Goal: Task Accomplishment & Management: Use online tool/utility

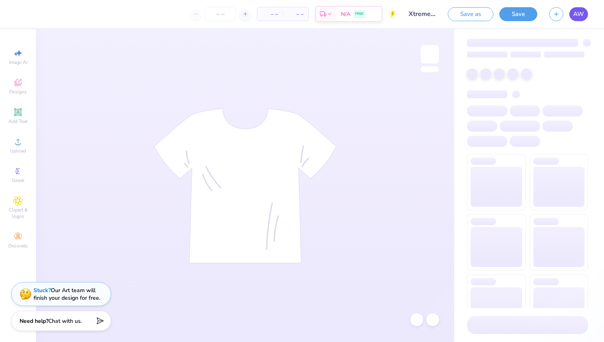
click at [583, 14] on span "AW" at bounding box center [578, 14] width 11 height 9
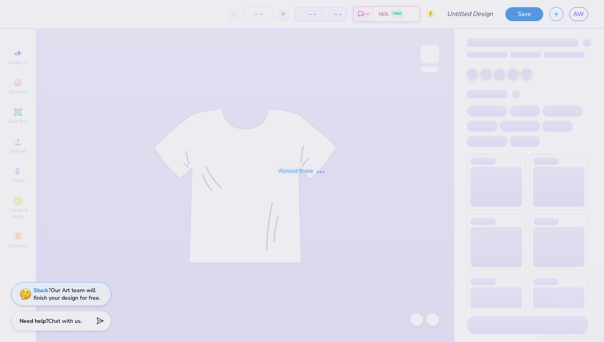
type input "HD ATO shirt"
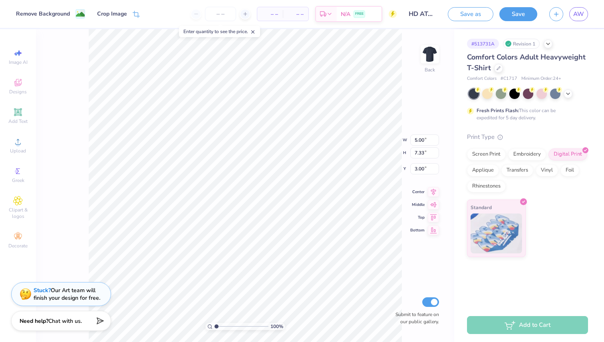
type input "0.50"
click at [431, 187] on icon at bounding box center [433, 183] width 11 height 10
type input "1.04"
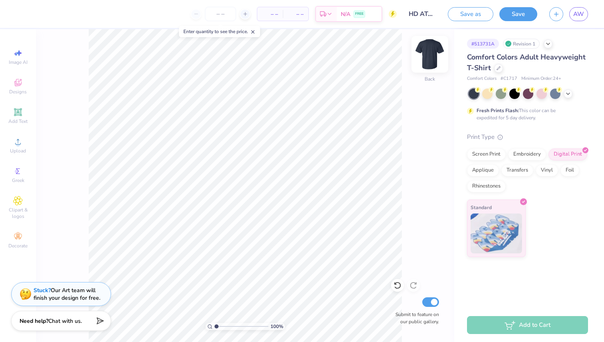
click at [426, 58] on img at bounding box center [430, 54] width 32 height 32
click at [426, 58] on img at bounding box center [430, 54] width 16 height 16
click at [16, 93] on span "Designs" at bounding box center [18, 92] width 18 height 6
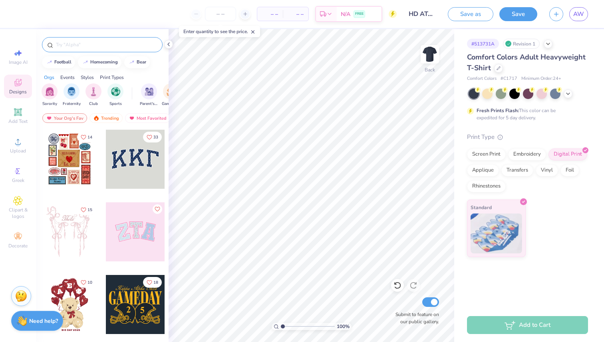
click at [78, 44] on input "text" at bounding box center [106, 45] width 102 height 8
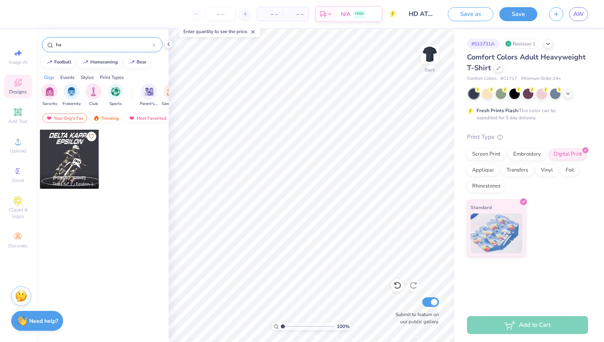
type input "h"
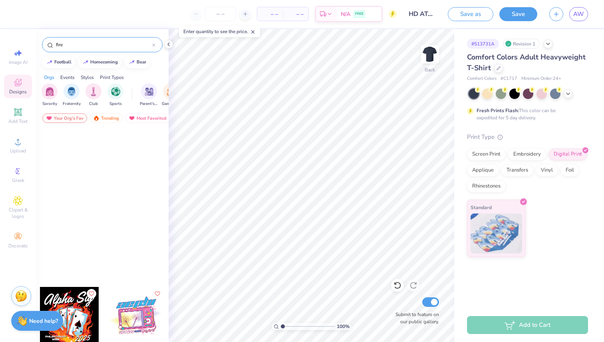
scroll to position [349, 0]
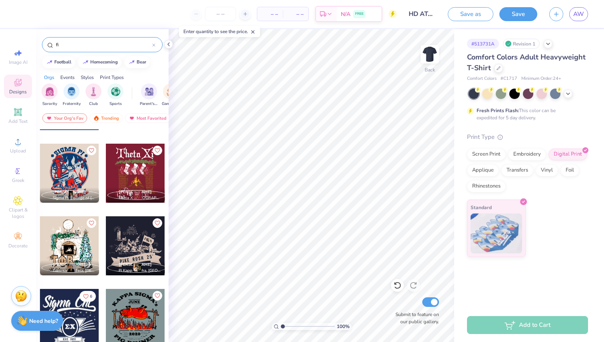
type input "f"
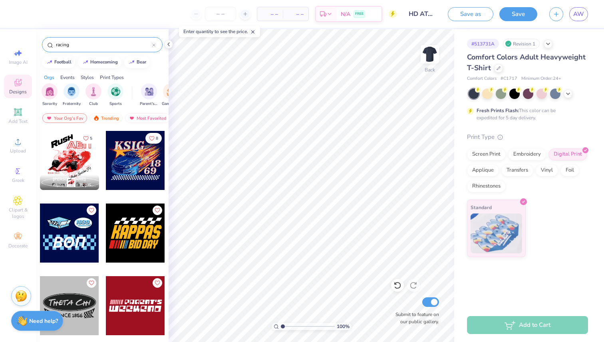
scroll to position [794, 0]
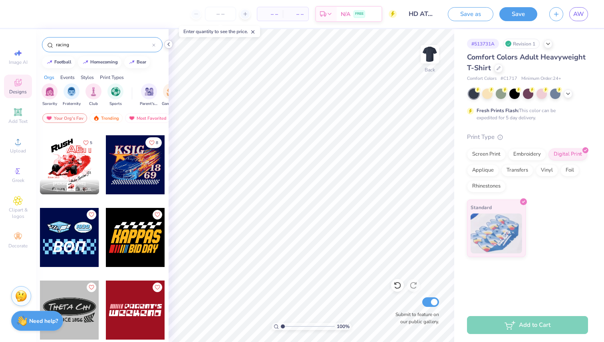
type input "racing"
click at [167, 43] on icon at bounding box center [168, 44] width 6 height 6
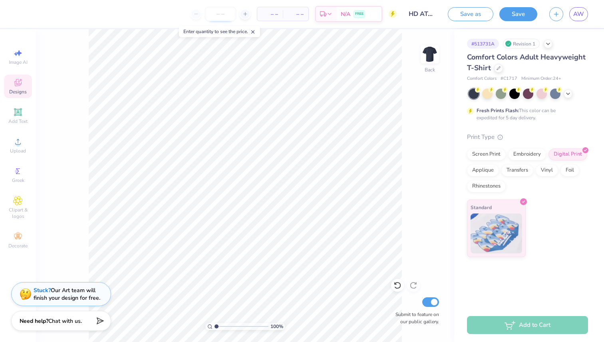
click at [225, 15] on input "number" at bounding box center [220, 14] width 31 height 14
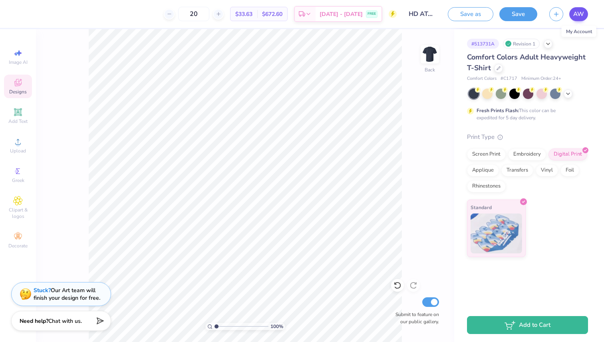
type input "20"
click at [573, 16] on span "AW" at bounding box center [578, 14] width 11 height 9
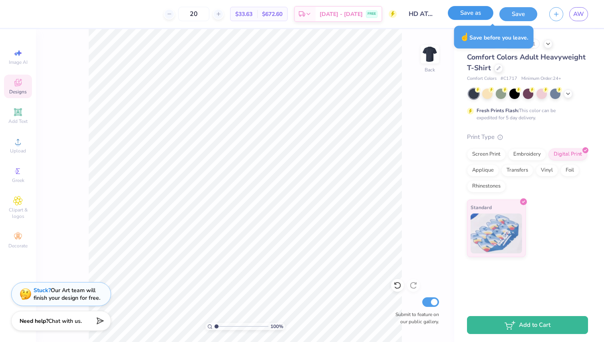
click at [480, 16] on button "Save as" at bounding box center [471, 13] width 46 height 14
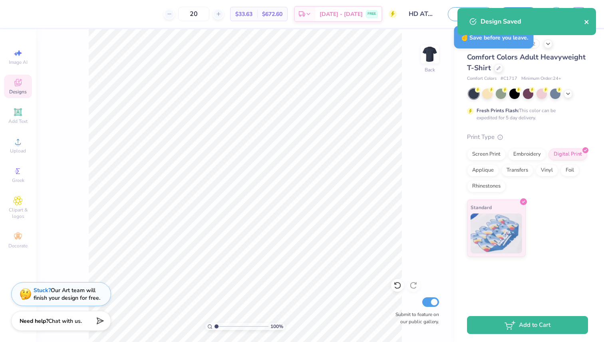
click at [588, 24] on icon "close" at bounding box center [586, 22] width 4 height 4
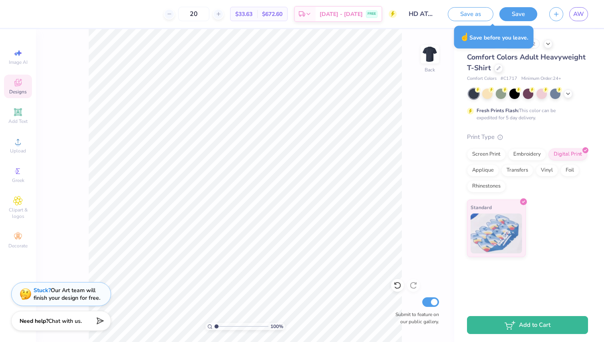
click at [580, 16] on div "Design Saved" at bounding box center [527, 24] width 142 height 36
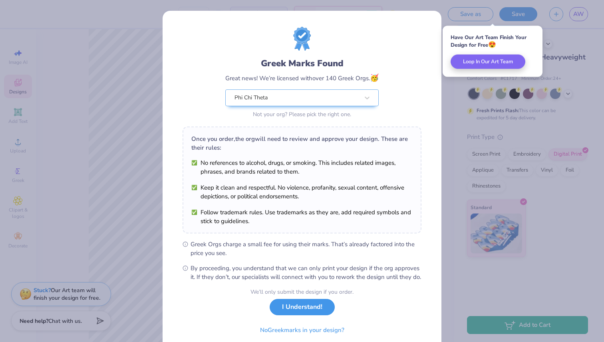
click at [290, 315] on button "I Understand!" at bounding box center [302, 307] width 65 height 16
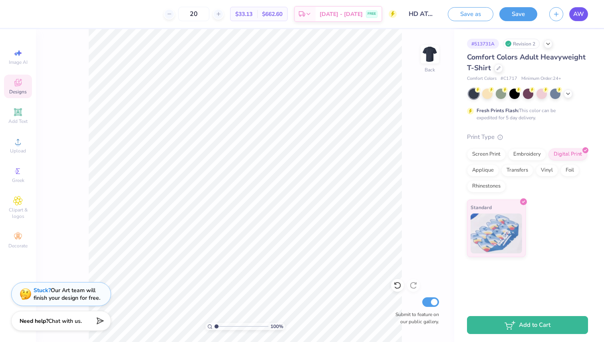
click at [577, 19] on link "AW" at bounding box center [578, 14] width 19 height 14
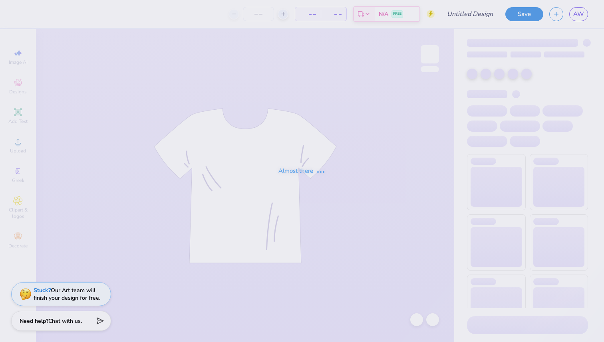
type input "ATO shirt"
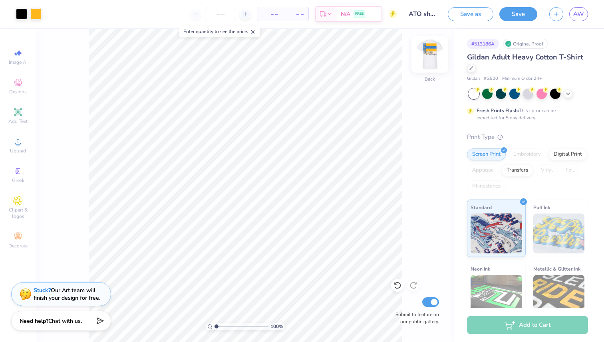
click at [437, 52] on img at bounding box center [430, 54] width 32 height 32
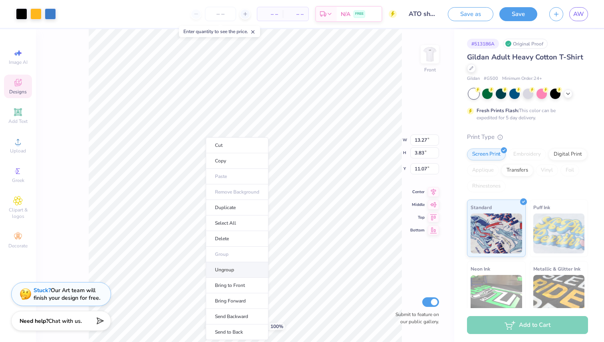
click at [243, 270] on li "Ungroup" at bounding box center [237, 270] width 63 height 16
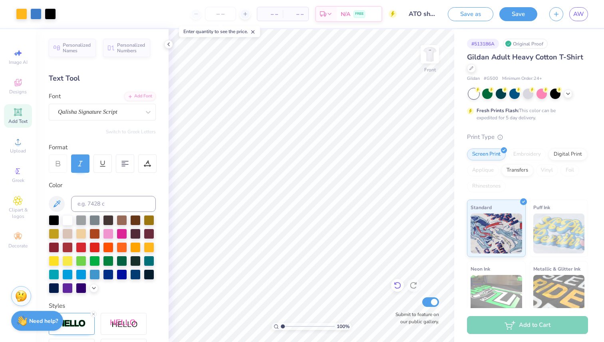
click at [397, 286] on icon at bounding box center [397, 286] width 8 height 8
click at [170, 40] on div at bounding box center [168, 44] width 9 height 9
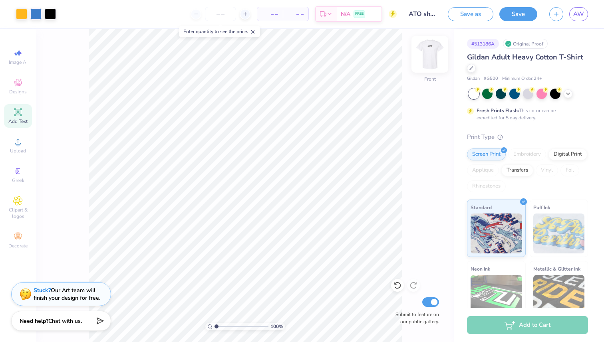
click at [428, 56] on img at bounding box center [430, 54] width 32 height 32
click at [23, 77] on div "Designs" at bounding box center [18, 87] width 28 height 24
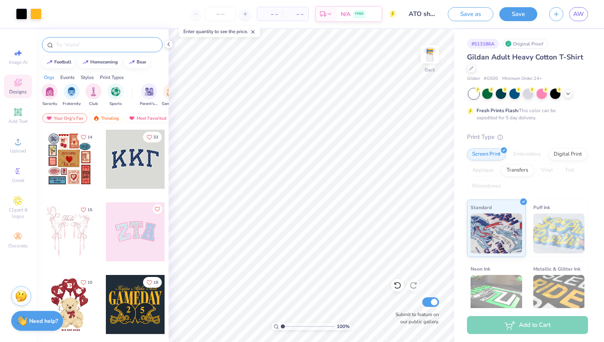
click at [85, 46] on input "text" at bounding box center [106, 45] width 102 height 8
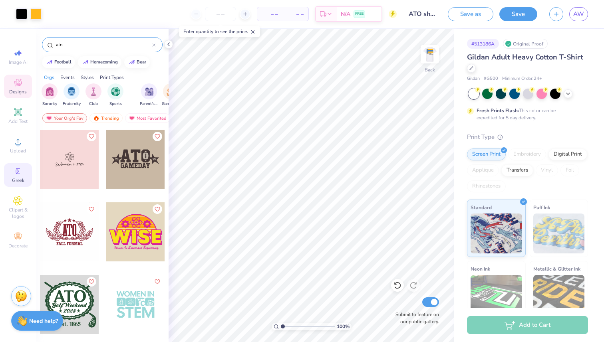
type input "ato"
click at [19, 180] on span "Greek" at bounding box center [18, 180] width 12 height 6
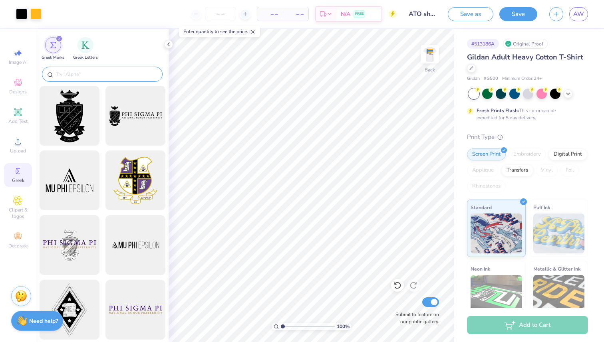
click at [83, 71] on input "text" at bounding box center [106, 74] width 102 height 8
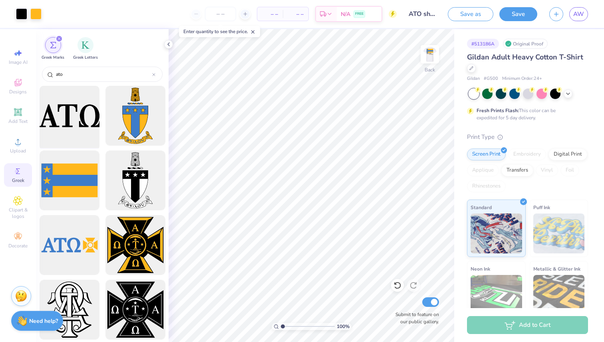
type input "ato"
click at [76, 122] on div at bounding box center [69, 116] width 66 height 66
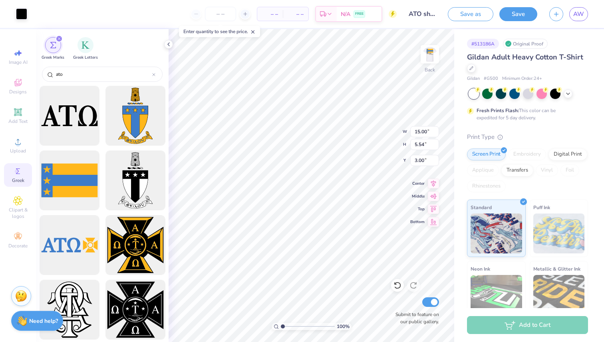
type input "6.01"
type input "2.22"
type input "6.32"
type input "5.62"
click at [335, 261] on li "Ungroup" at bounding box center [334, 258] width 63 height 16
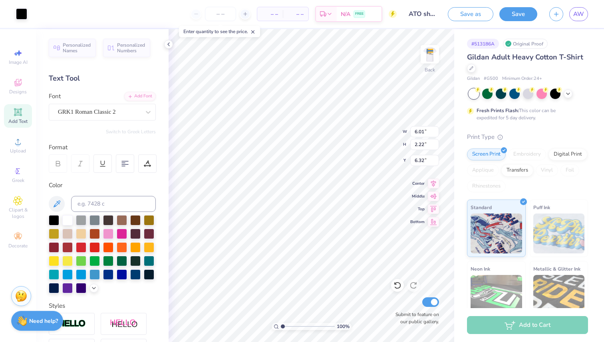
type input "5.19"
type input "0.57"
type input "0.55"
type input "6.03"
type input "0.81"
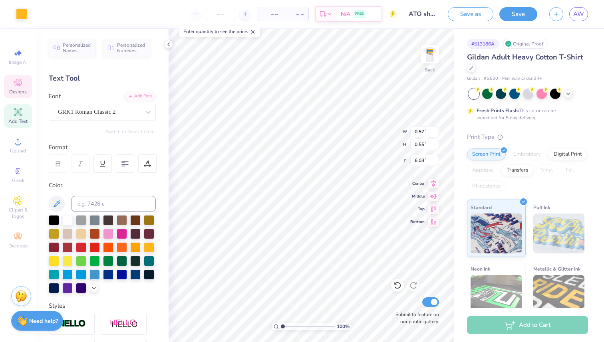
type input "0.78"
type input "5.80"
type input "5.91"
type input "0.95"
type input "0.92"
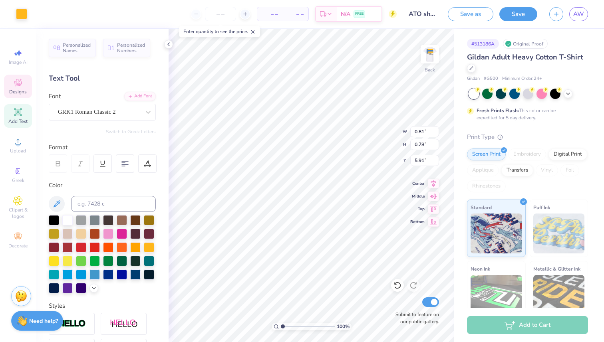
type input "5.77"
type input "5.12"
click at [330, 236] on li "Group" at bounding box center [335, 239] width 63 height 16
type input "3.26"
type input "4.80"
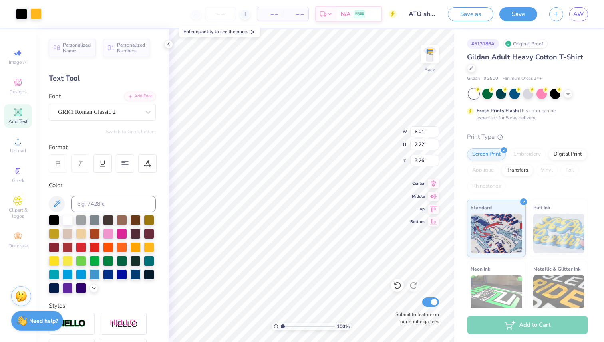
type input "1.77"
type input "3.56"
click at [165, 44] on icon at bounding box center [168, 44] width 6 height 6
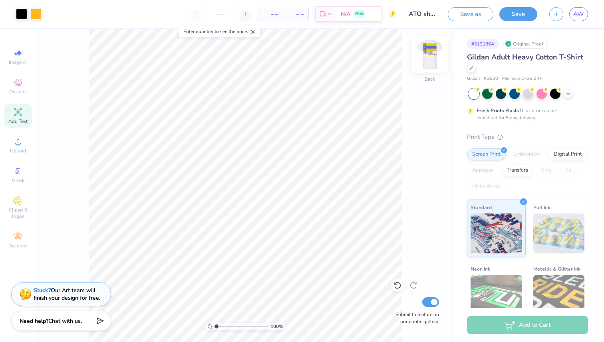
click at [430, 54] on img at bounding box center [430, 54] width 32 height 32
click at [432, 63] on img at bounding box center [430, 54] width 32 height 32
click at [524, 18] on button "Save" at bounding box center [518, 13] width 38 height 14
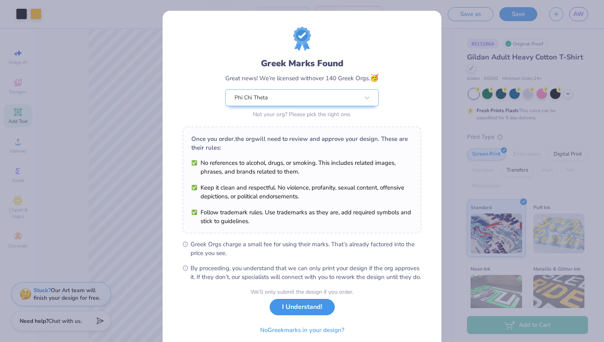
click at [312, 315] on button "I Understand!" at bounding box center [302, 307] width 65 height 16
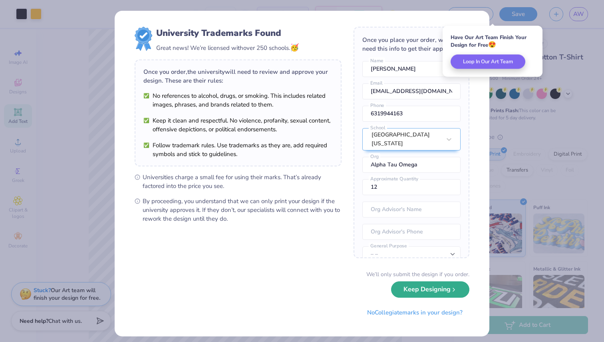
click at [399, 291] on button "Keep Designing" at bounding box center [430, 290] width 78 height 16
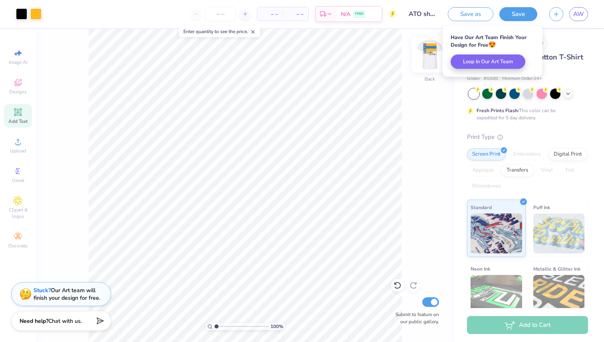
click at [433, 49] on img at bounding box center [430, 54] width 32 height 32
